Goal: Information Seeking & Learning: Learn about a topic

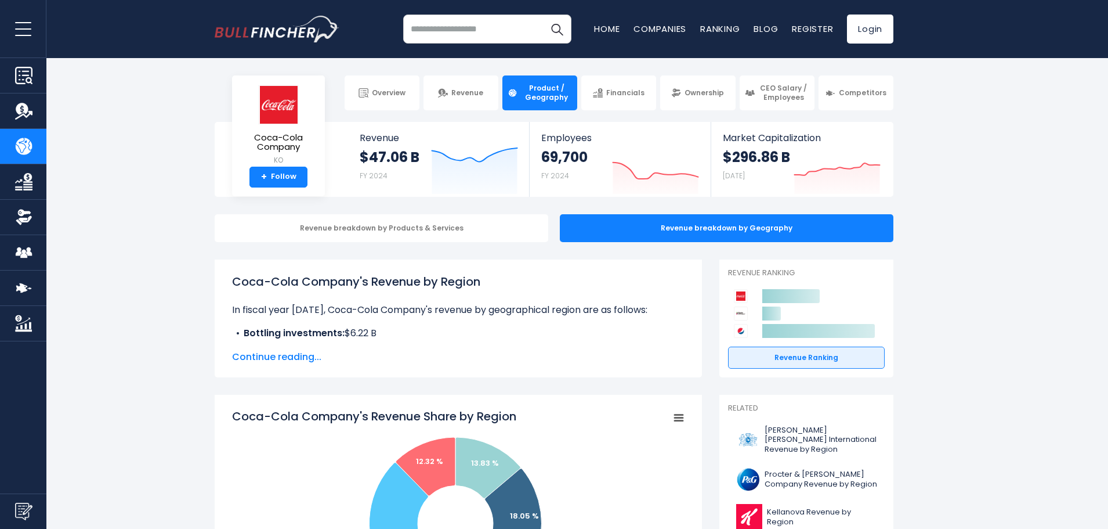
drag, startPoint x: 167, startPoint y: 216, endPoint x: 192, endPoint y: 132, distance: 87.2
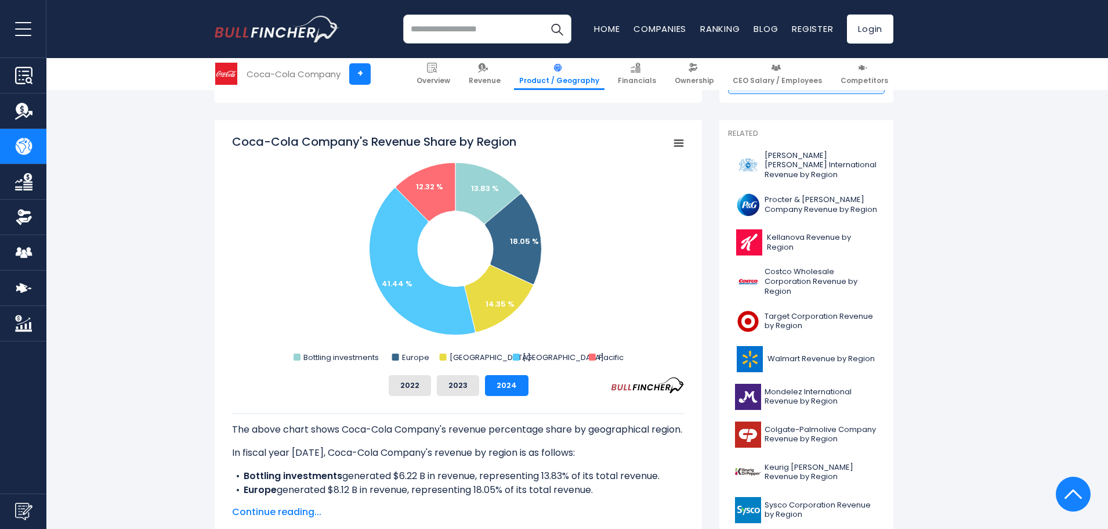
drag, startPoint x: 190, startPoint y: 199, endPoint x: 191, endPoint y: 242, distance: 42.9
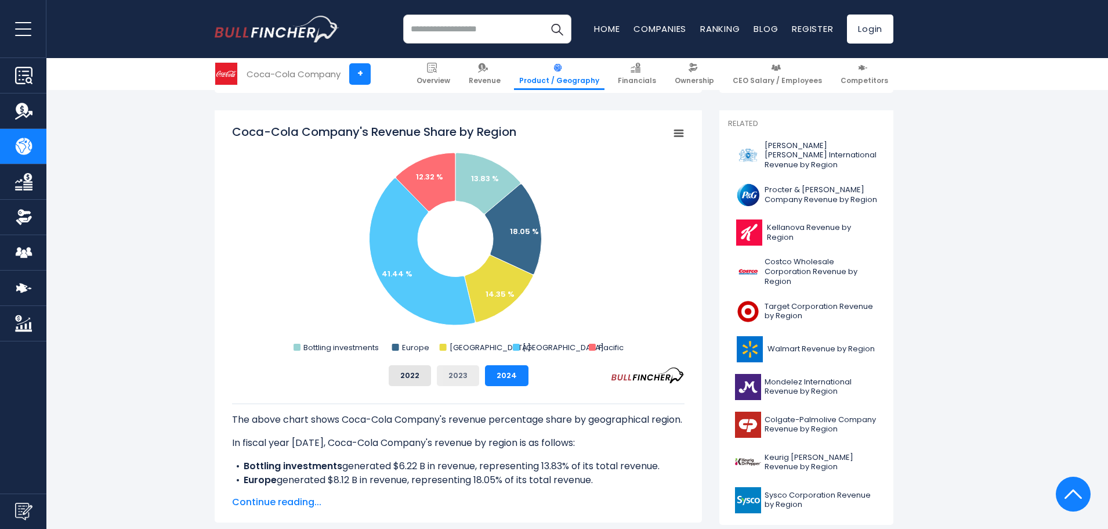
click at [452, 379] on button "2023" at bounding box center [458, 375] width 42 height 21
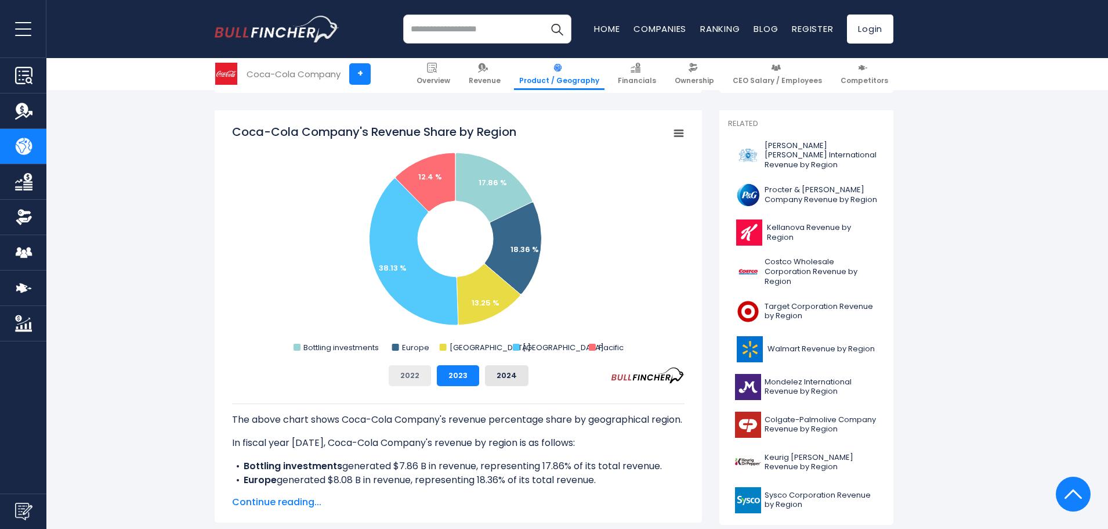
click at [415, 372] on button "2022" at bounding box center [410, 375] width 42 height 21
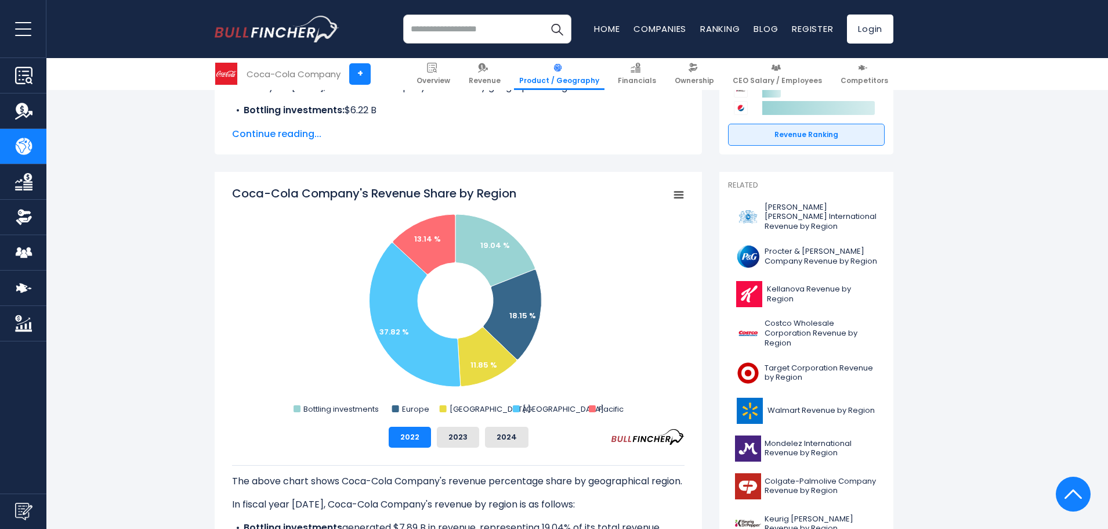
scroll to position [283, 0]
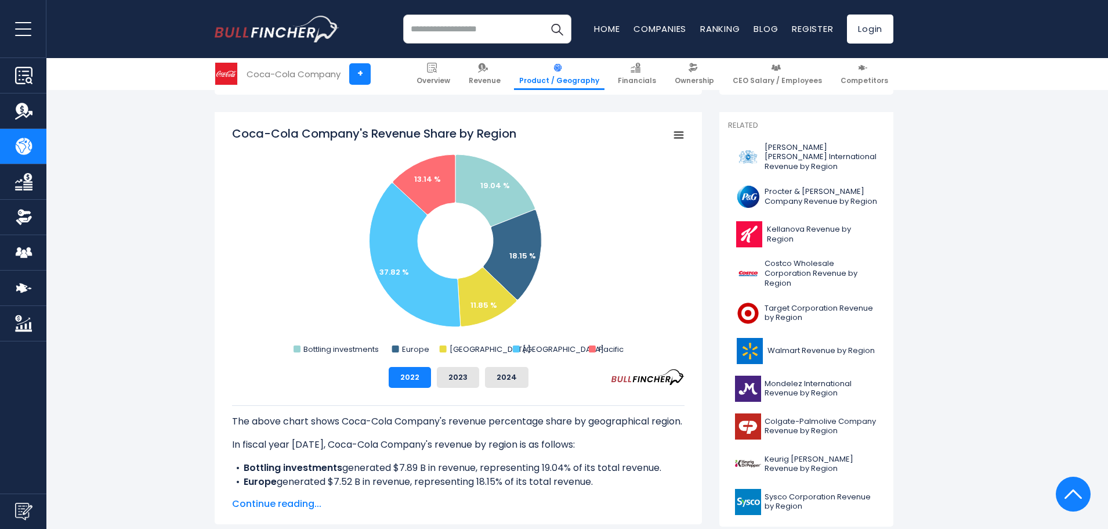
drag, startPoint x: 290, startPoint y: 303, endPoint x: 288, endPoint y: 346, distance: 43.0
click at [443, 377] on button "2023" at bounding box center [458, 376] width 42 height 21
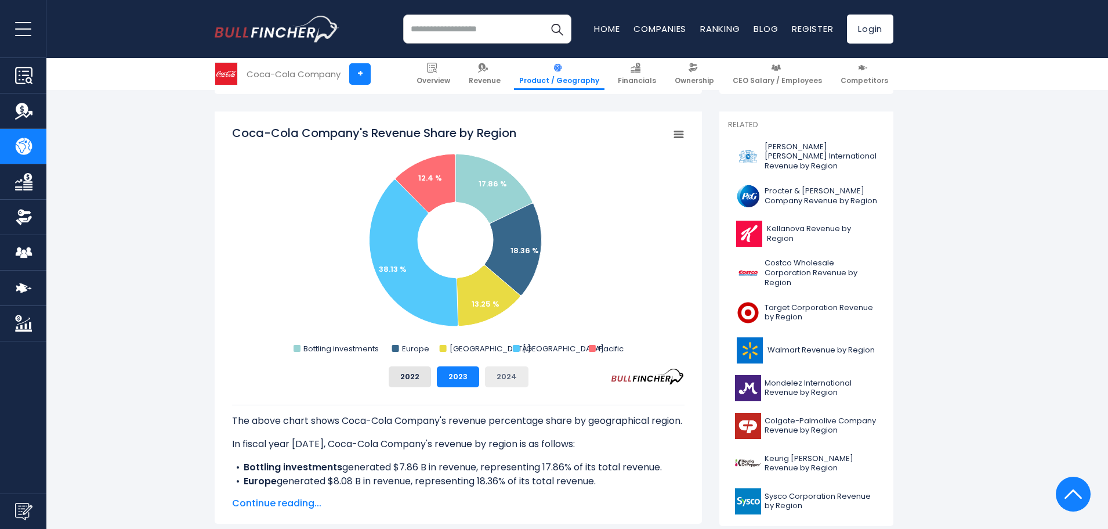
click at [512, 378] on button "2024" at bounding box center [507, 376] width 44 height 21
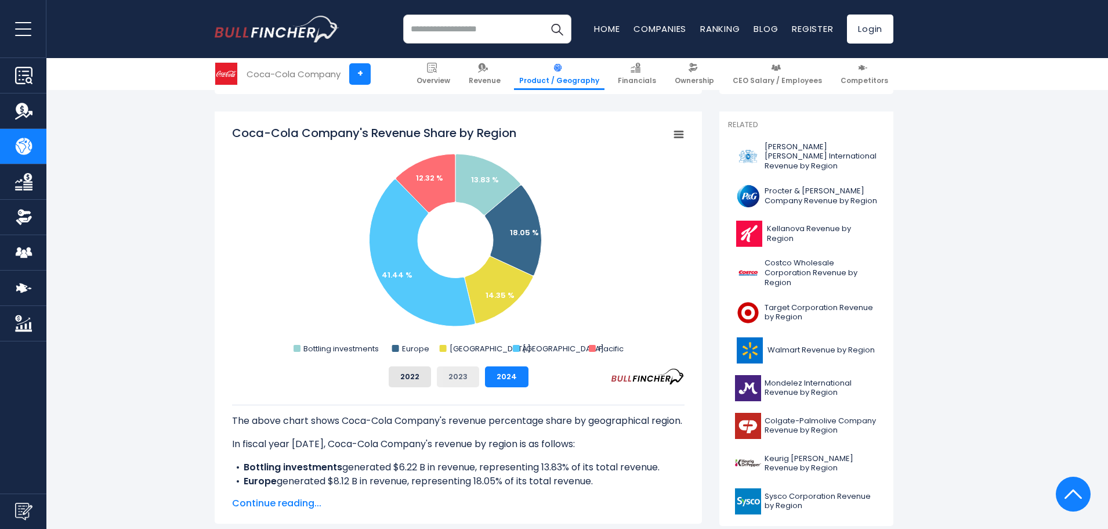
click at [469, 374] on button "2023" at bounding box center [458, 376] width 42 height 21
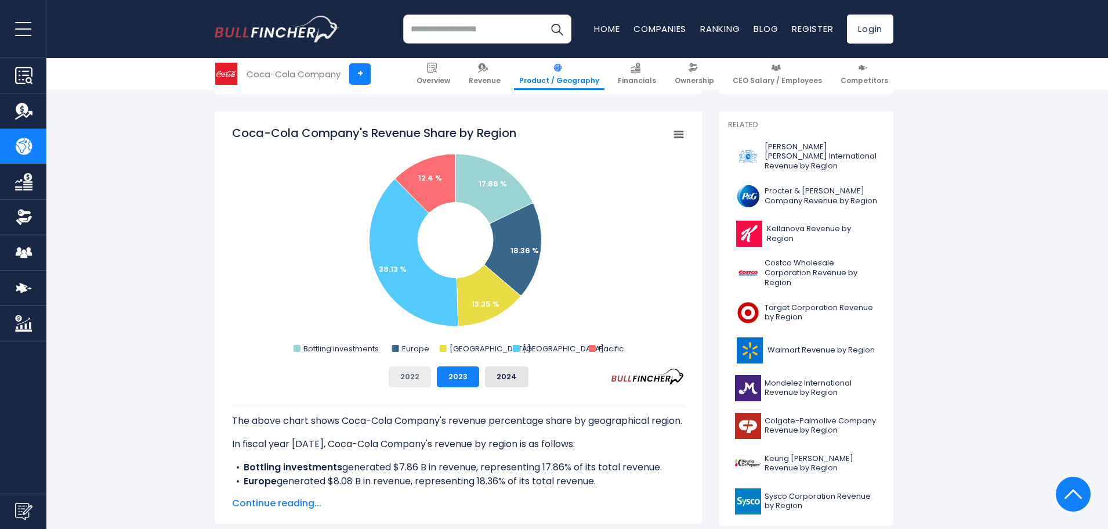
click at [410, 374] on button "2022" at bounding box center [410, 376] width 42 height 21
click at [453, 377] on button "2023" at bounding box center [458, 376] width 42 height 21
click at [516, 385] on button "2024" at bounding box center [507, 376] width 44 height 21
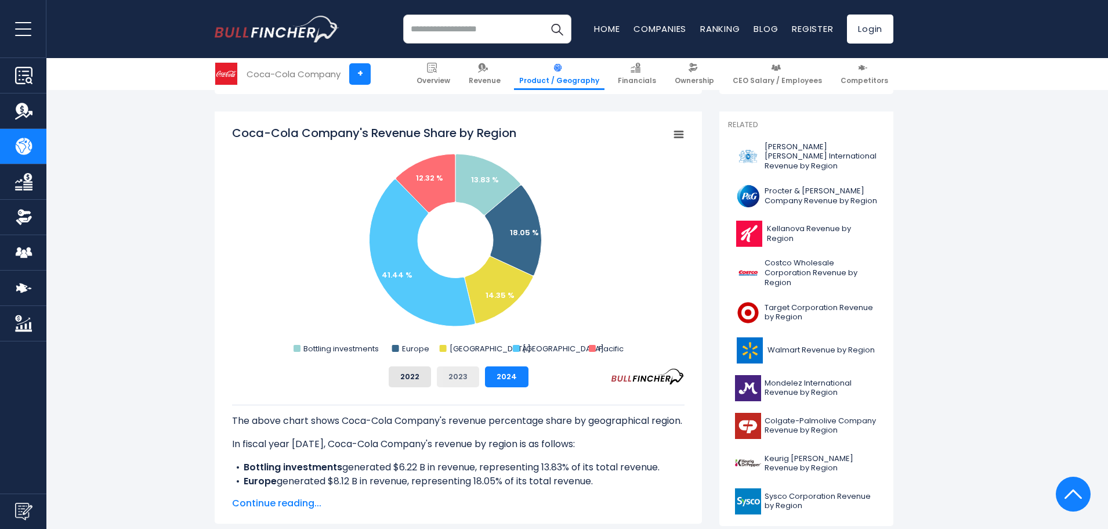
click at [464, 380] on button "2023" at bounding box center [458, 376] width 42 height 21
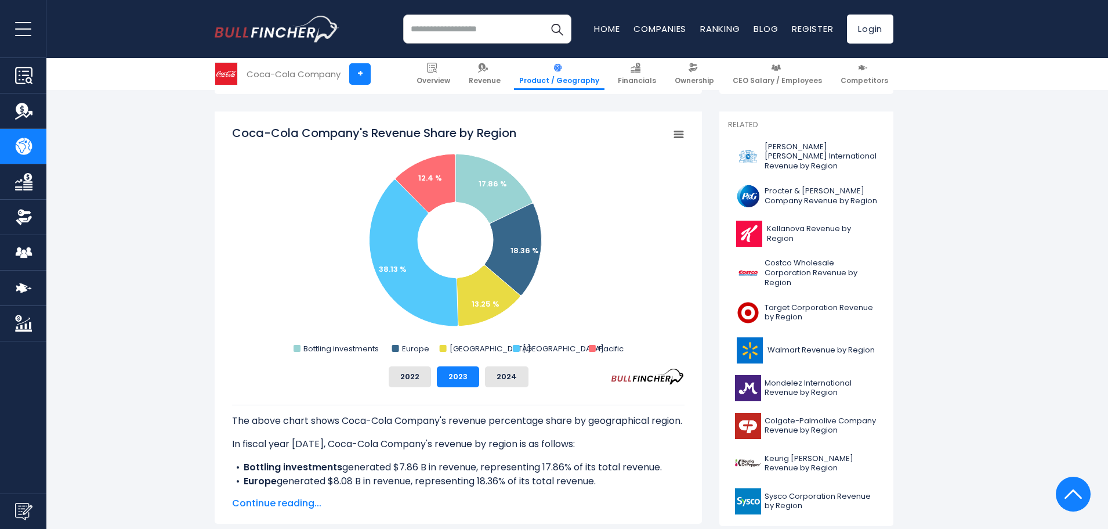
click at [422, 365] on div "Coca-Cola Company's Revenue Share by Region Created with Highcharts 12.1.2 Char…" at bounding box center [458, 256] width 453 height 262
click at [422, 374] on button "2022" at bounding box center [410, 376] width 42 height 21
click at [456, 379] on button "2023" at bounding box center [458, 376] width 42 height 21
click at [491, 374] on button "2024" at bounding box center [507, 376] width 44 height 21
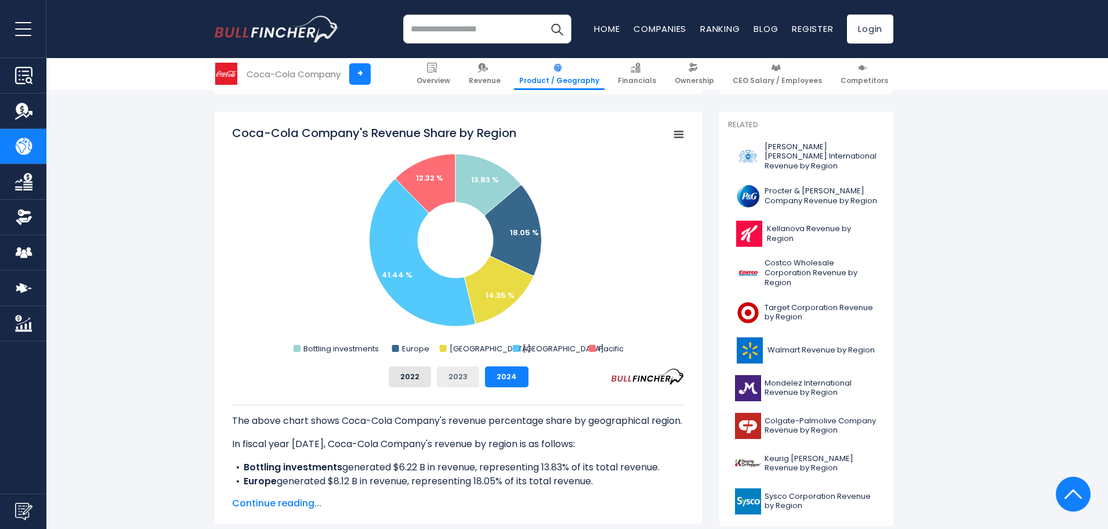
click at [458, 379] on button "2023" at bounding box center [458, 376] width 42 height 21
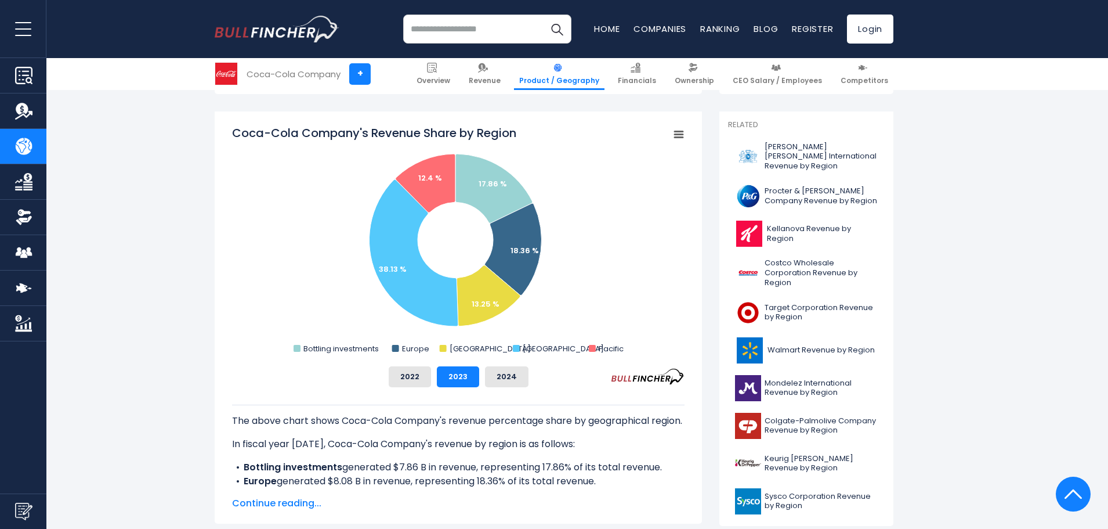
click at [393, 364] on div "Coca-Cola Company's Revenue Share by Region Created with Highcharts 12.1.2 Char…" at bounding box center [458, 256] width 453 height 262
click at [415, 374] on button "2022" at bounding box center [410, 376] width 42 height 21
click at [452, 378] on button "2023" at bounding box center [458, 376] width 42 height 21
click at [514, 379] on button "2024" at bounding box center [507, 376] width 44 height 21
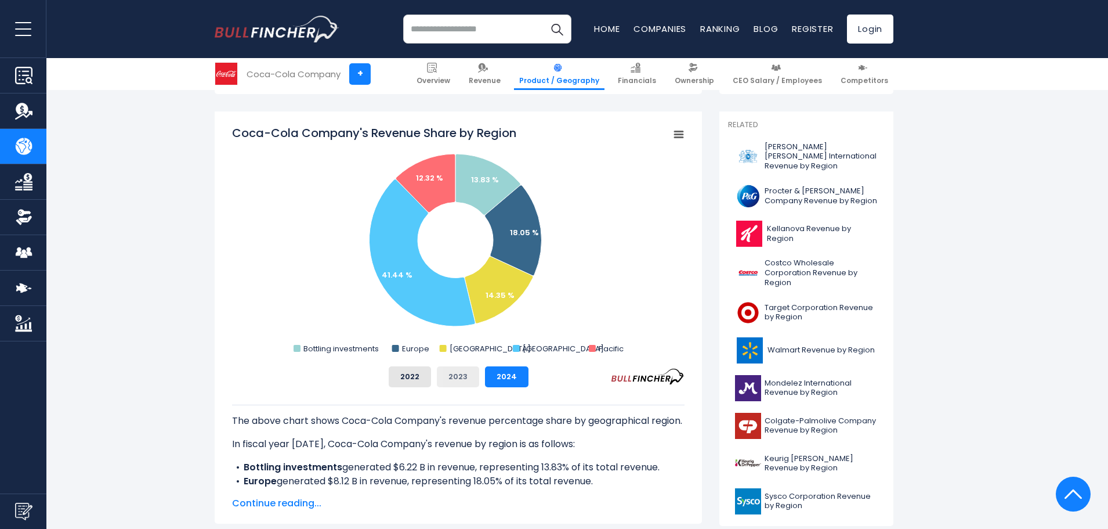
click at [460, 382] on button "2023" at bounding box center [458, 376] width 42 height 21
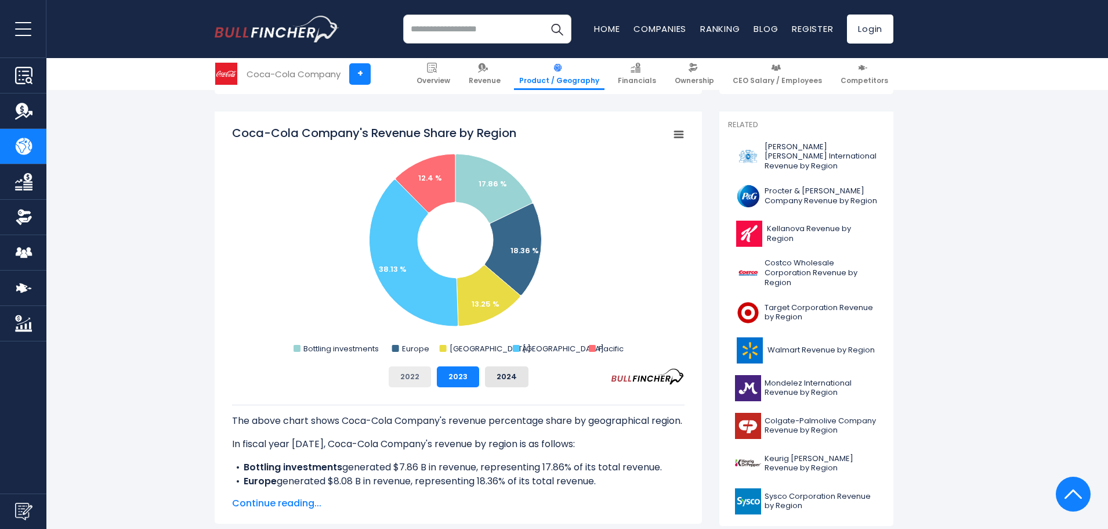
click at [416, 381] on button "2022" at bounding box center [410, 376] width 42 height 21
click at [472, 387] on div "The above chart shows Coca-Cola Company's revenue percentage share by geographi…" at bounding box center [458, 438] width 453 height 102
click at [506, 387] on div "The above chart shows Coca-Cola Company's revenue percentage share by geographi…" at bounding box center [458, 438] width 453 height 102
click at [491, 381] on button "2024" at bounding box center [507, 376] width 44 height 21
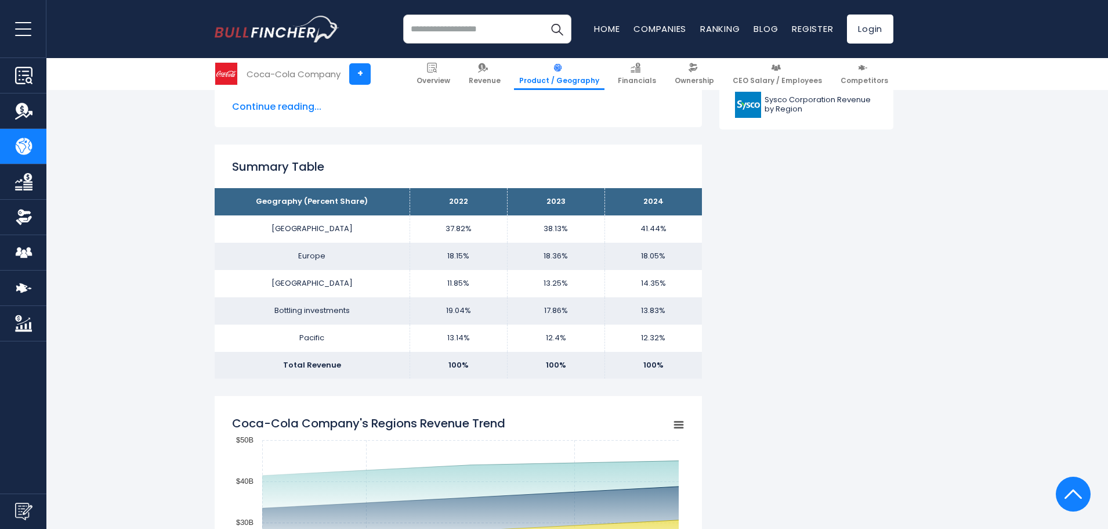
drag, startPoint x: 303, startPoint y: 307, endPoint x: 306, endPoint y: 331, distance: 24.0
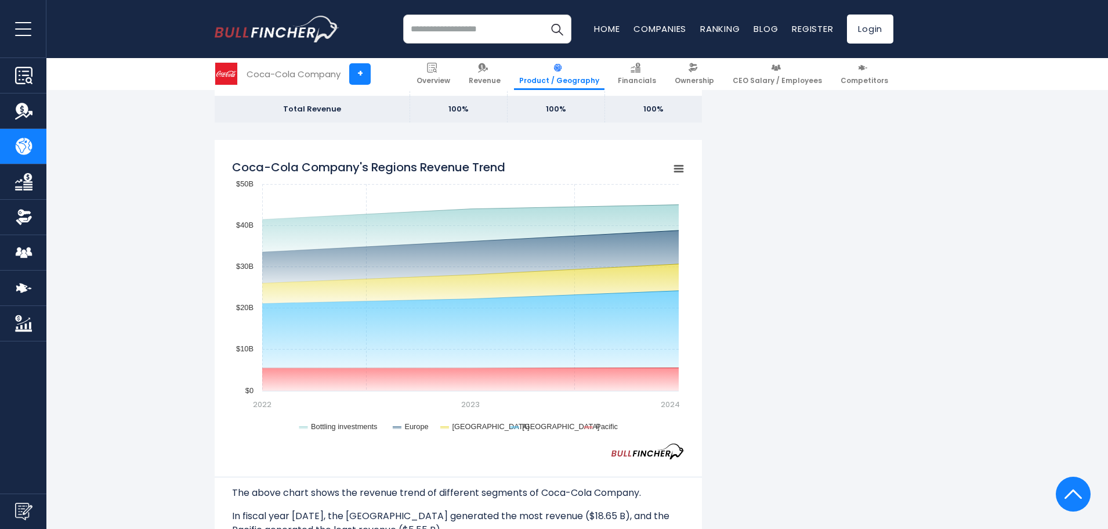
drag, startPoint x: 173, startPoint y: 255, endPoint x: 179, endPoint y: 288, distance: 32.9
